Goal: Find specific page/section: Find specific page/section

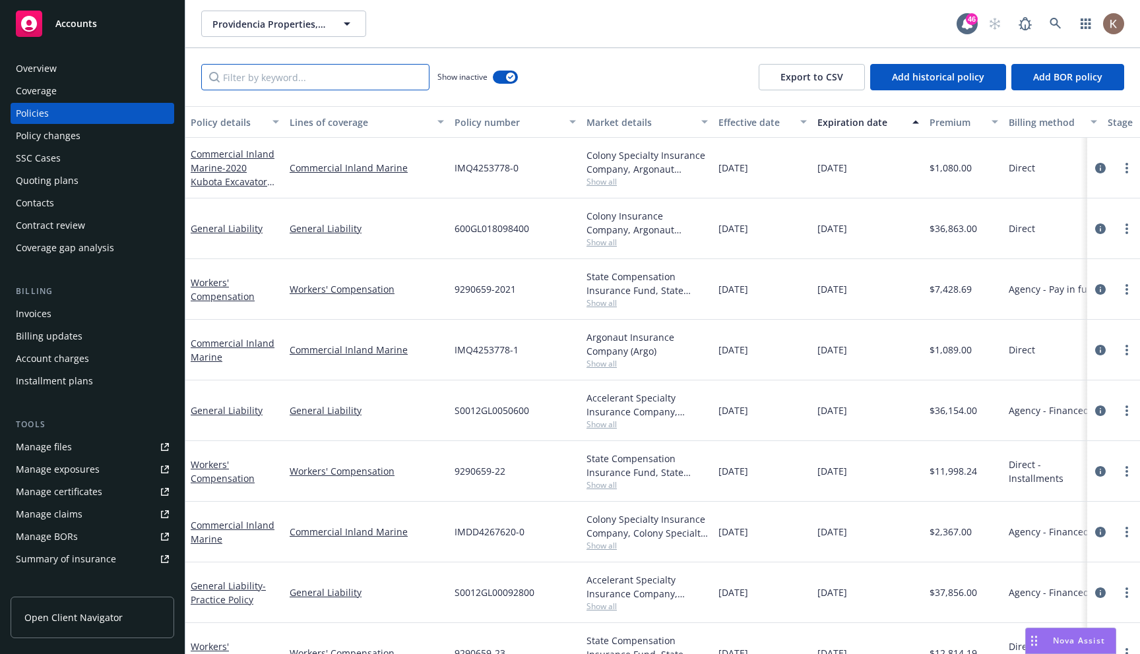
click at [330, 80] on input "Filter by keyword..." at bounding box center [315, 77] width 228 height 26
paste input "00867268"
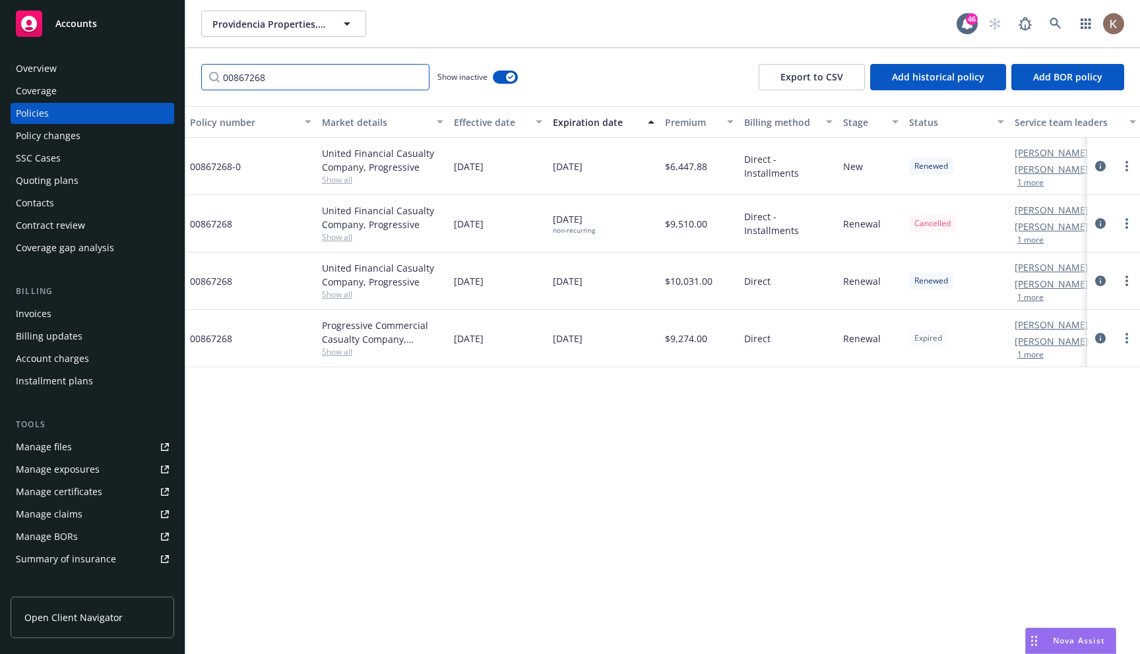
scroll to position [0, 272]
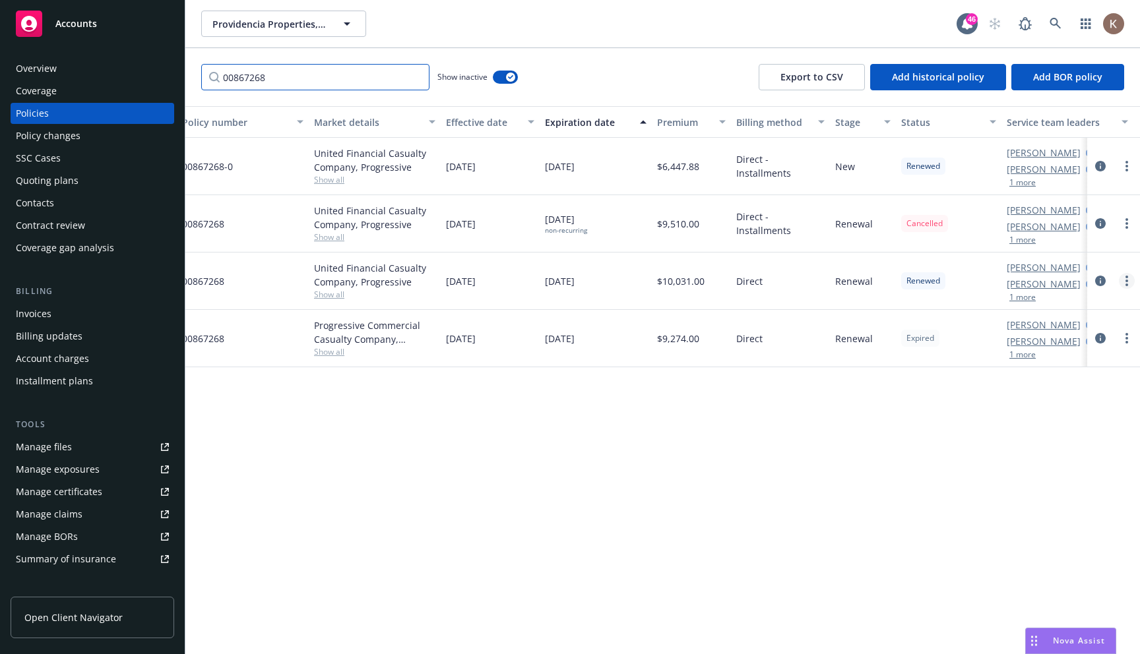
type input "00867268"
click at [1127, 282] on icon "more" at bounding box center [1126, 281] width 3 height 11
click at [880, 430] on div "Policy details Lines of coverage Policy number Market details Effective date Ex…" at bounding box center [662, 380] width 954 height 548
click at [1130, 219] on link "more" at bounding box center [1126, 224] width 16 height 16
click at [793, 537] on div "Policy details Lines of coverage Policy number Market details Effective date Ex…" at bounding box center [662, 380] width 954 height 548
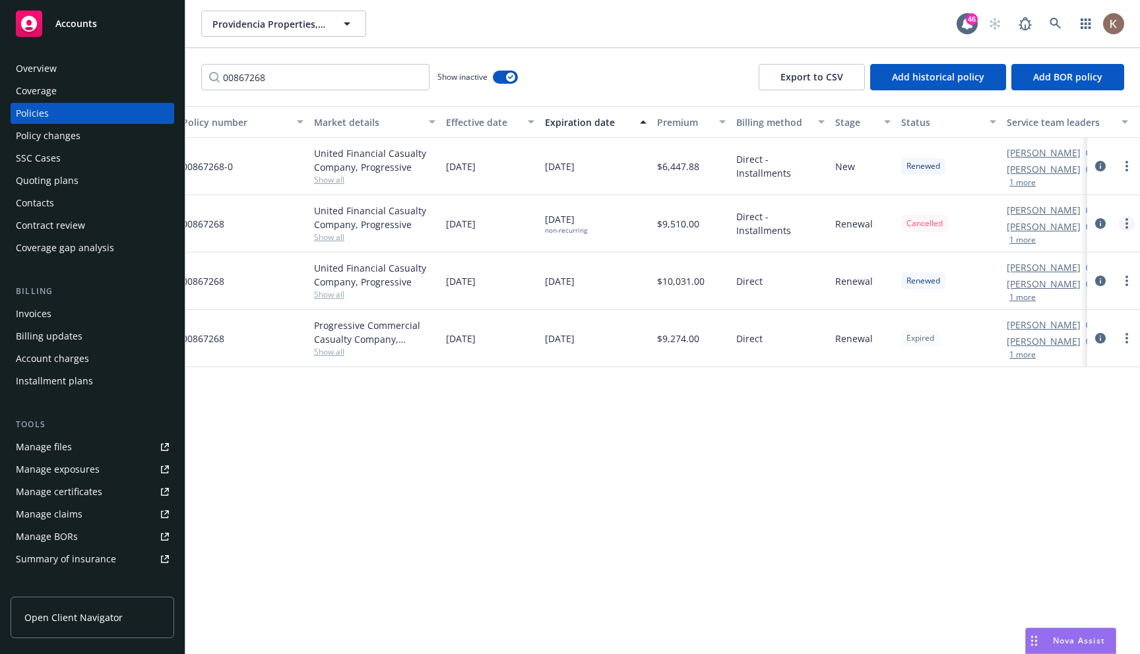
click at [1126, 222] on circle "more" at bounding box center [1126, 223] width 3 height 3
